Goal: Transaction & Acquisition: Purchase product/service

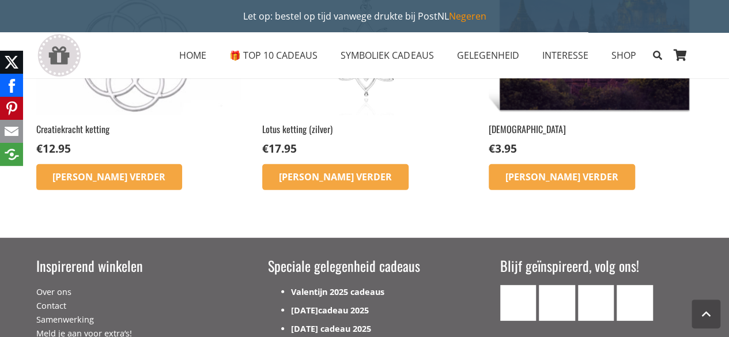
scroll to position [1587, 0]
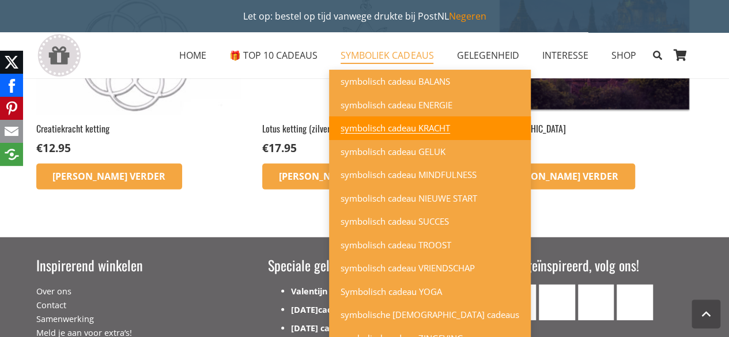
click at [377, 125] on span "symbolisch cadeau KRACHT" at bounding box center [396, 128] width 110 height 12
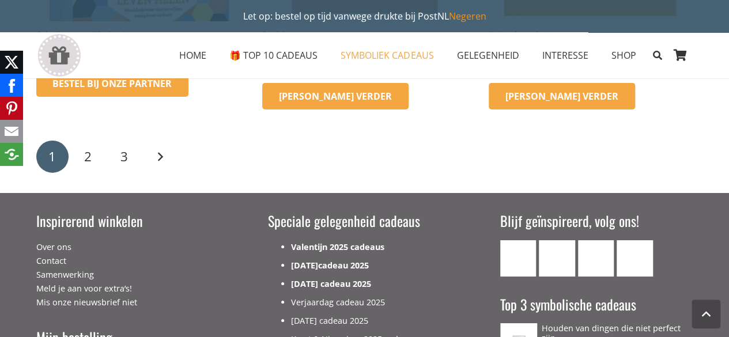
scroll to position [2019, 0]
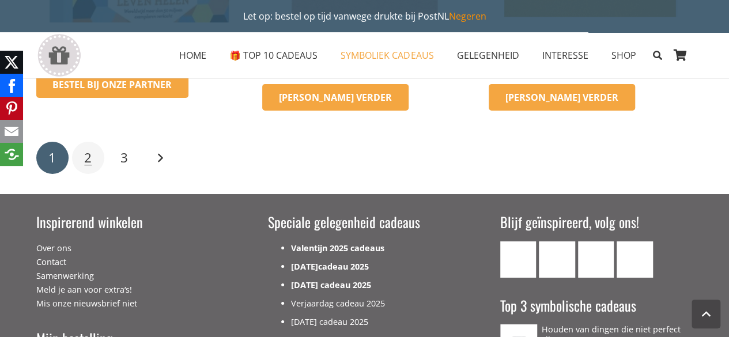
click at [89, 156] on span "2" at bounding box center [87, 158] width 7 height 18
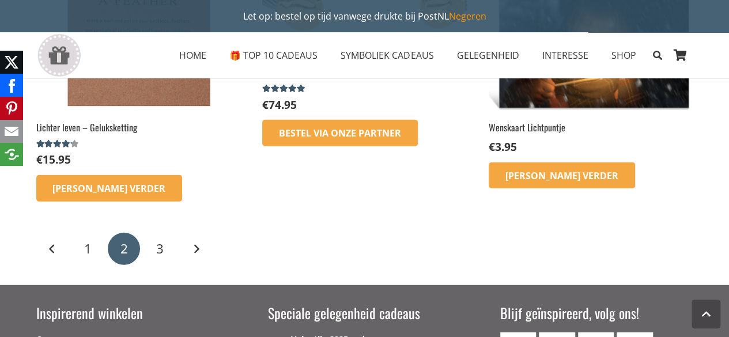
scroll to position [1545, 0]
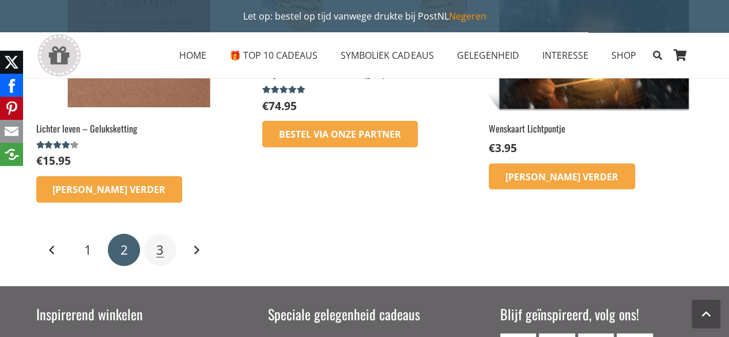
click at [155, 248] on link "3" at bounding box center [160, 250] width 32 height 32
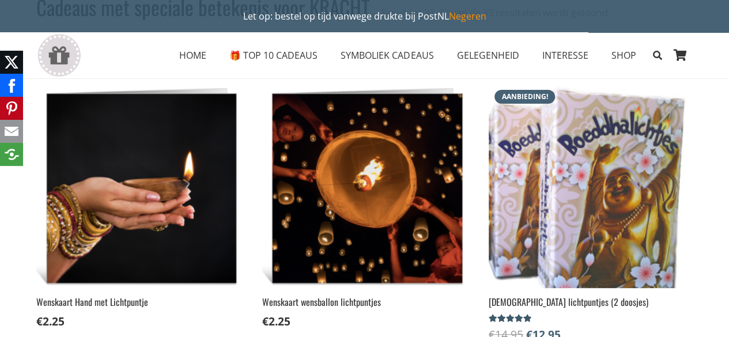
scroll to position [162, 0]
